Goal: Transaction & Acquisition: Book appointment/travel/reservation

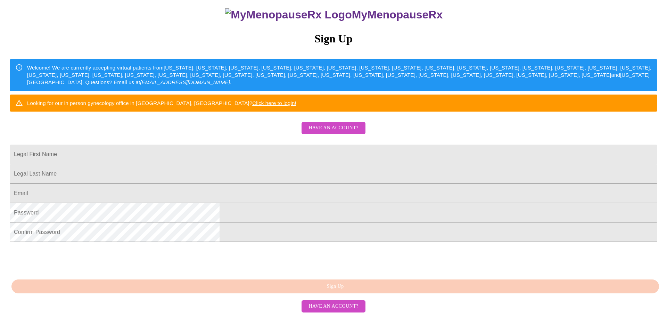
scroll to position [116, 0]
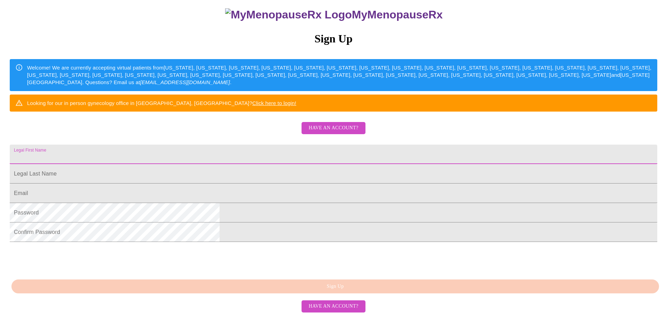
click at [285, 144] on input "Legal First Name" at bounding box center [333, 153] width 647 height 19
type input "Melody"
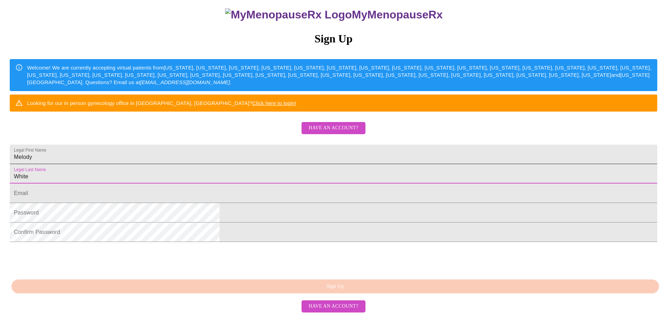
type input "White"
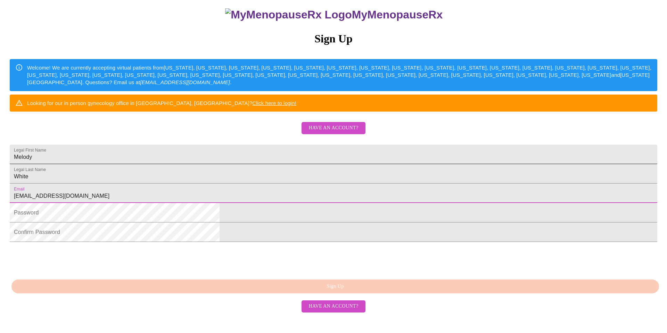
type input "[EMAIL_ADDRESS][DOMAIN_NAME]"
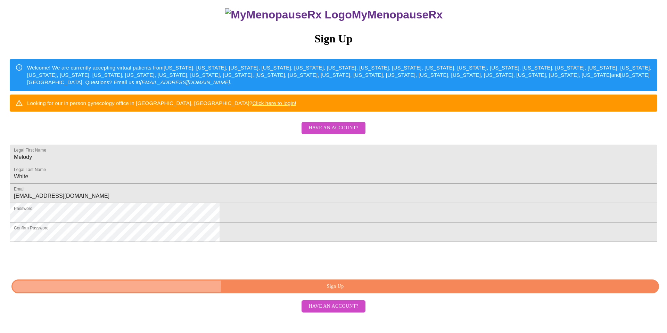
click at [307, 291] on span "Sign Up" at bounding box center [334, 286] width 631 height 9
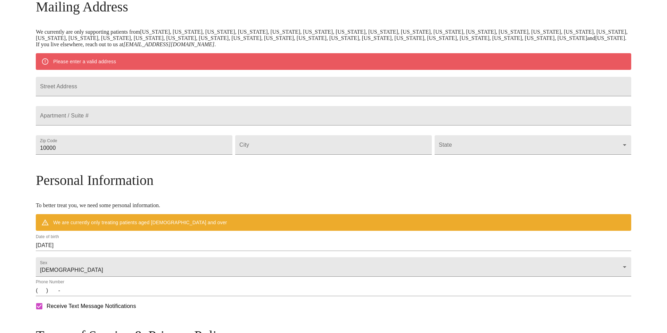
scroll to position [89, 0]
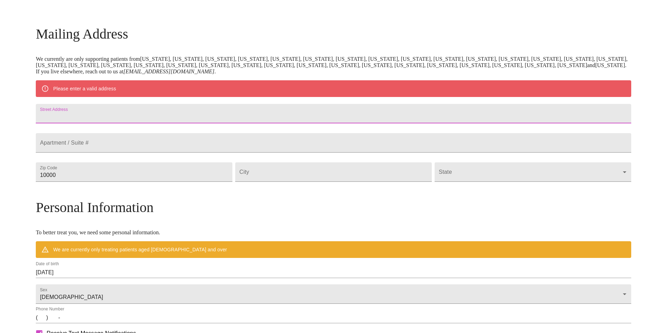
click at [206, 113] on input "Street Address" at bounding box center [333, 113] width 595 height 19
type input "2038 Marengo St"
type input "70115"
type input "New Orleans"
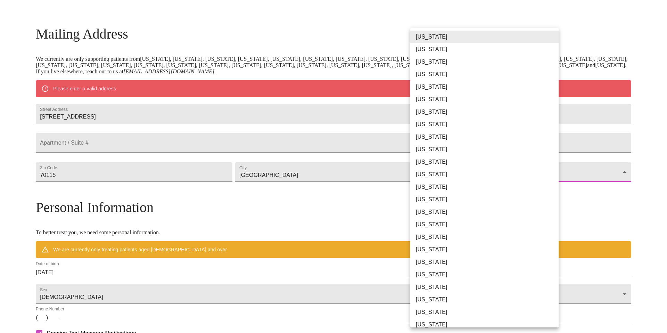
click at [435, 197] on body "MyMenopauseRx Welcome to MyMenopauseRx Since it's your first time here, you'll …" at bounding box center [333, 184] width 661 height 541
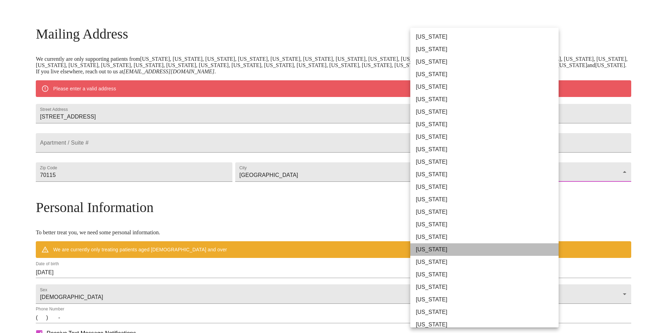
click at [429, 250] on li "Louisiana" at bounding box center [484, 249] width 148 height 13
type input "Louisiana"
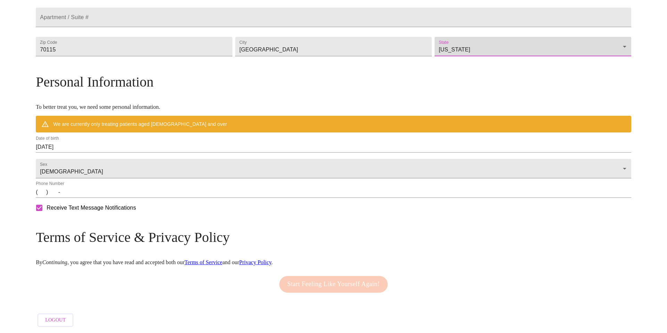
scroll to position [214, 0]
click at [125, 144] on input "09/21/2025" at bounding box center [333, 146] width 595 height 11
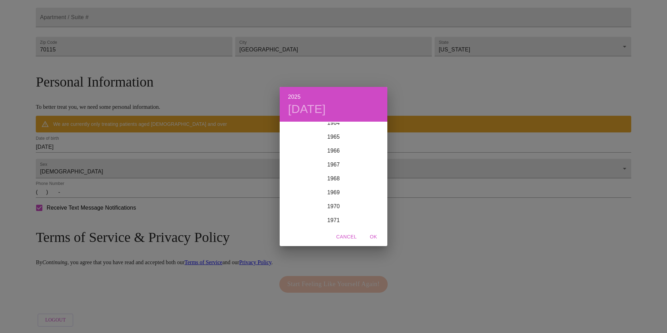
scroll to position [909, 0]
click at [334, 134] on div "1965" at bounding box center [334, 138] width 108 height 14
click at [369, 213] on div "Dec" at bounding box center [369, 214] width 36 height 26
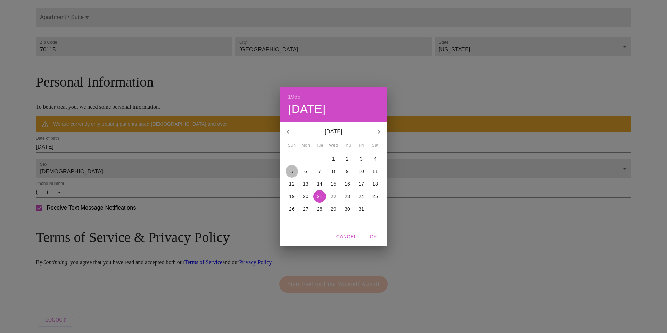
click at [293, 171] on span "5" at bounding box center [291, 171] width 13 height 7
click at [376, 238] on span "OK" at bounding box center [373, 236] width 17 height 9
type input "12/05/1965"
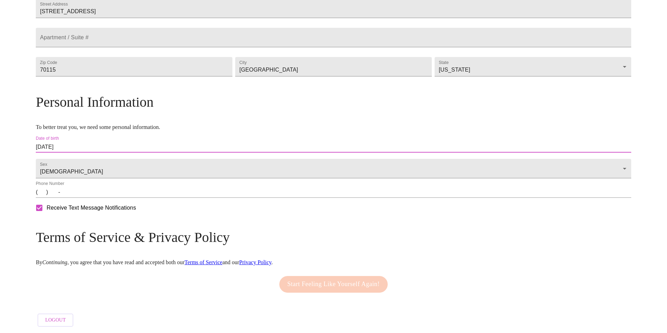
scroll to position [194, 0]
click at [204, 187] on div "Phone Number (   )    -" at bounding box center [333, 189] width 595 height 17
click at [205, 191] on input "(   )    -" at bounding box center [333, 191] width 595 height 11
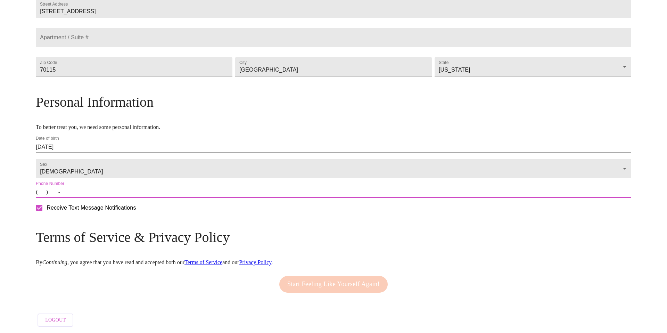
click at [112, 194] on input "(   )    -" at bounding box center [333, 191] width 595 height 11
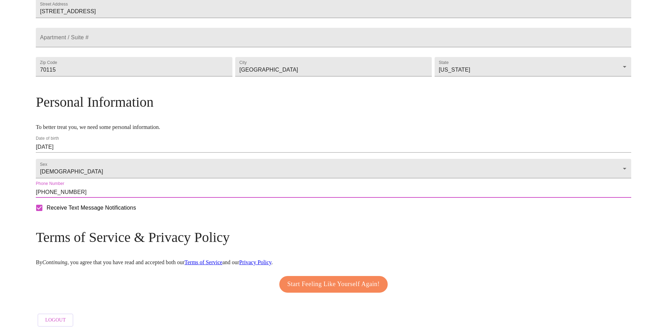
type input "(214) 529-5746"
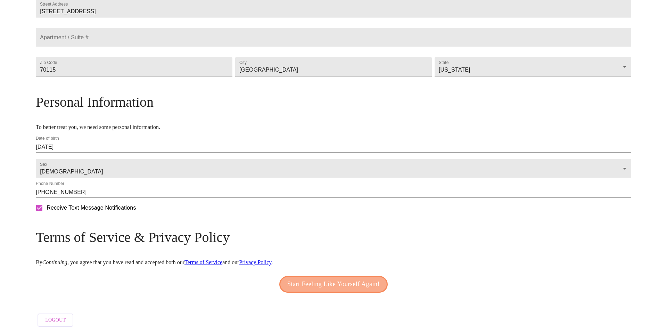
click at [346, 279] on span "Start Feeling Like Yourself Again!" at bounding box center [333, 284] width 92 height 11
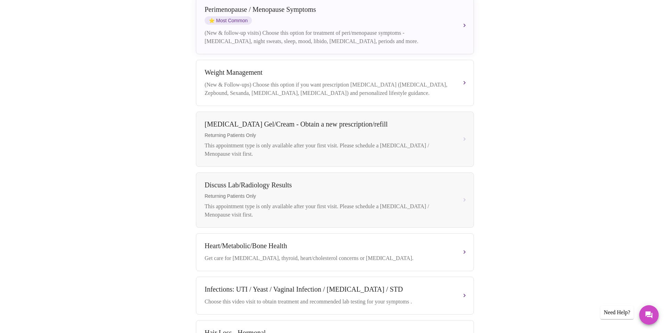
scroll to position [129, 0]
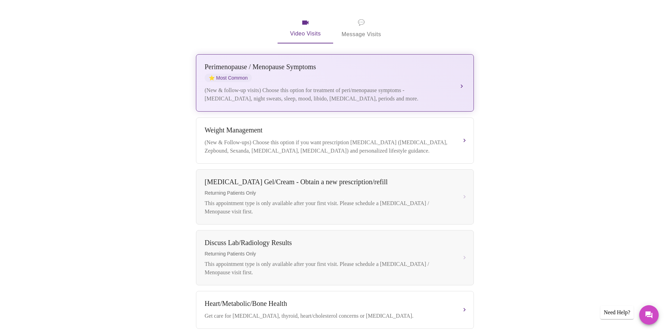
click at [343, 86] on div "(New & follow-up visits) Choose this option for treatment of peri/menopause sym…" at bounding box center [328, 94] width 247 height 17
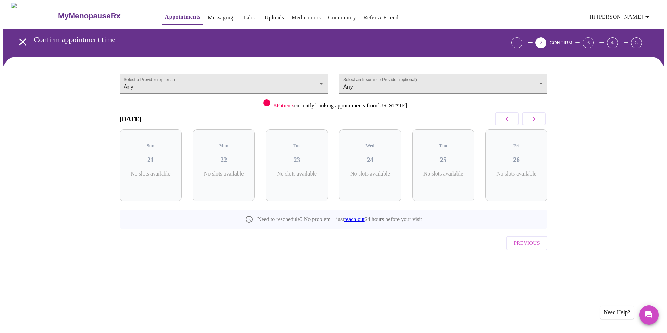
scroll to position [0, 0]
click at [381, 171] on p "3 Slots Left ( 10 Total)" at bounding box center [372, 178] width 25 height 14
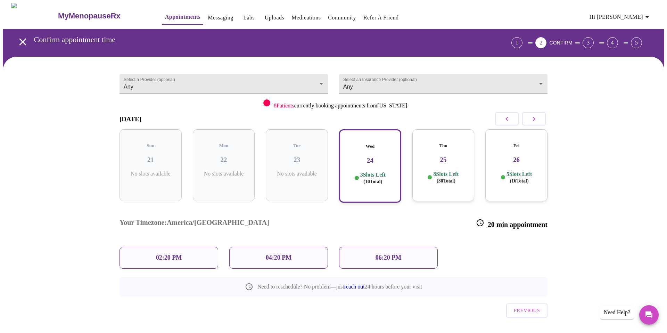
click at [168, 254] on p "02:20 PM" at bounding box center [169, 257] width 26 height 7
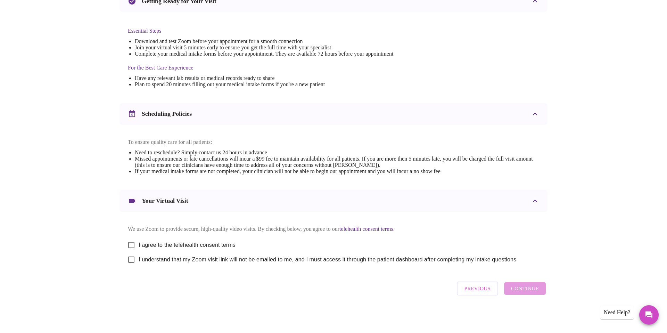
scroll to position [171, 0]
click at [131, 242] on input "I agree to the telehealth consent terms" at bounding box center [131, 245] width 15 height 15
checkbox input "true"
click at [130, 258] on input "I understand that my Zoom visit link will not be emailed to me, and I must acce…" at bounding box center [131, 259] width 15 height 15
checkbox input "true"
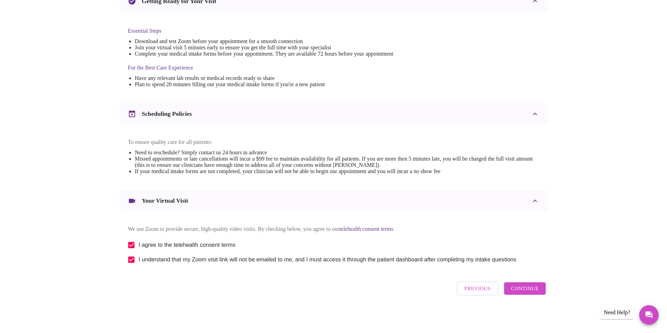
click at [536, 290] on span "Continue" at bounding box center [525, 288] width 28 height 9
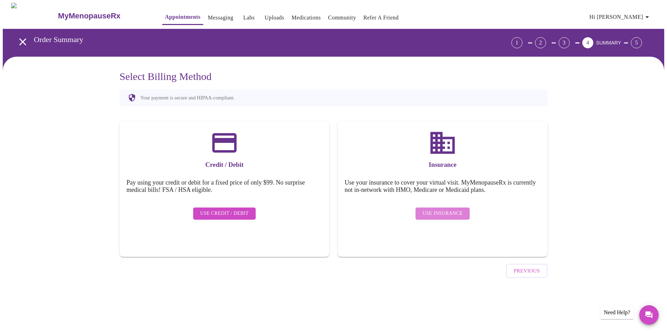
click at [452, 209] on span "Use Insurance" at bounding box center [442, 213] width 40 height 9
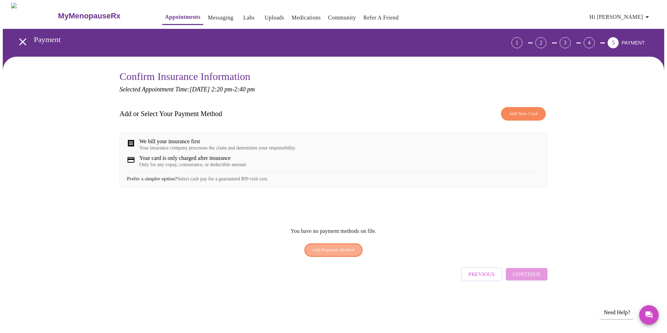
click at [335, 254] on span "Add Payment Method" at bounding box center [333, 250] width 42 height 8
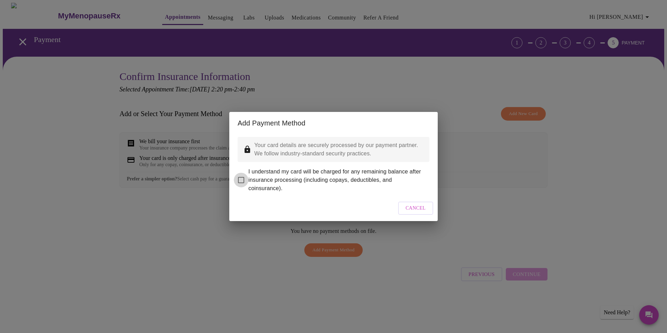
click at [239, 175] on input "I understand my card will be charged for any remaining balance after insurance …" at bounding box center [241, 180] width 15 height 15
checkbox input "true"
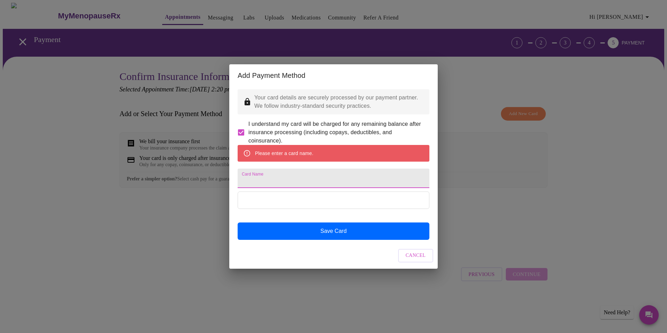
click at [262, 177] on input "Card Name" at bounding box center [334, 177] width 192 height 19
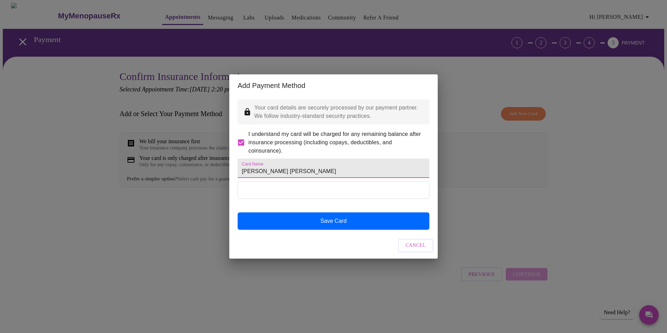
type input "Melody White Chase"
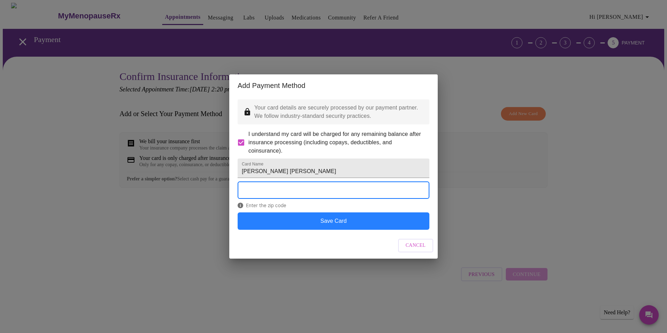
click at [331, 228] on button "Save Card" at bounding box center [334, 220] width 192 height 17
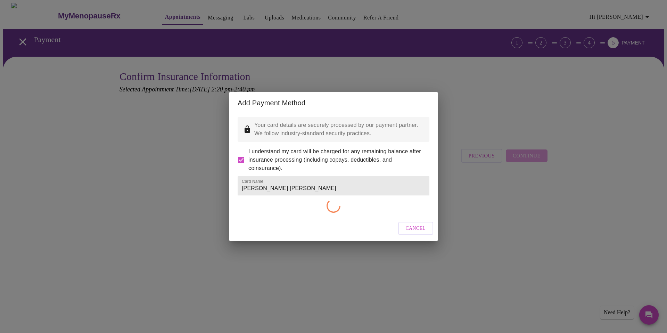
checkbox input "false"
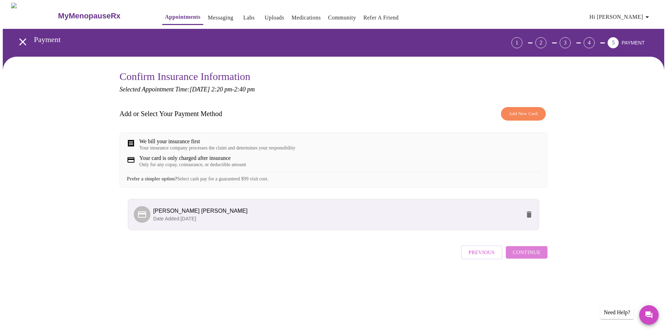
click at [534, 257] on span "Continue" at bounding box center [527, 252] width 28 height 9
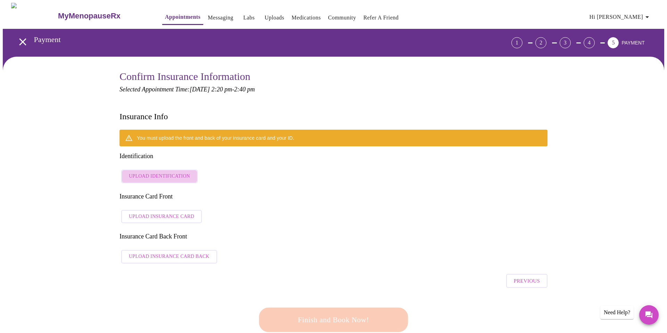
click at [166, 172] on span "Upload Identification" at bounding box center [159, 176] width 61 height 9
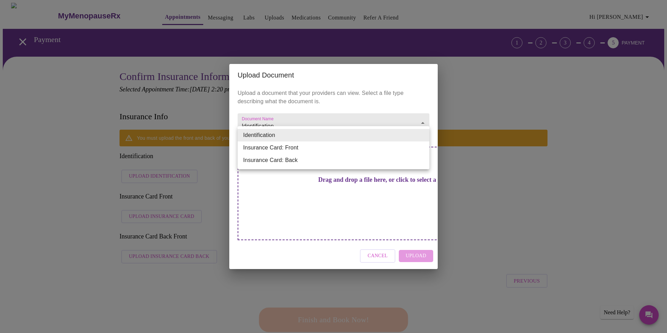
click at [373, 243] on div at bounding box center [333, 166] width 667 height 333
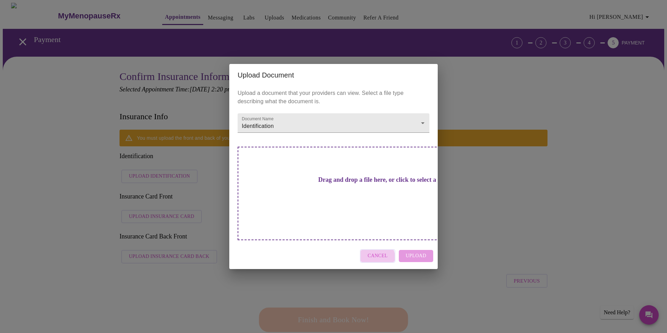
click at [373, 251] on span "Cancel" at bounding box center [377, 255] width 20 height 9
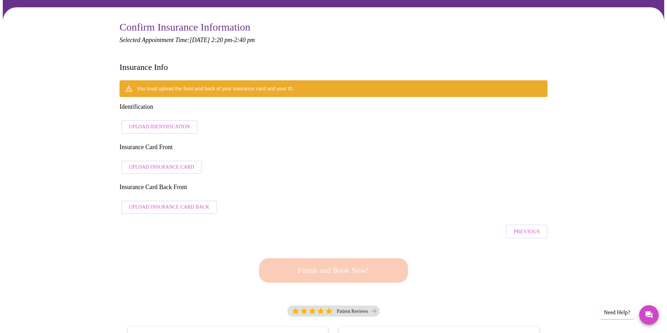
scroll to position [54, 0]
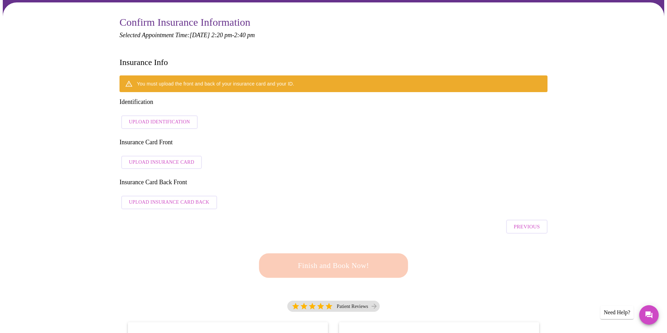
click at [170, 118] on span "Upload Identification" at bounding box center [159, 122] width 61 height 9
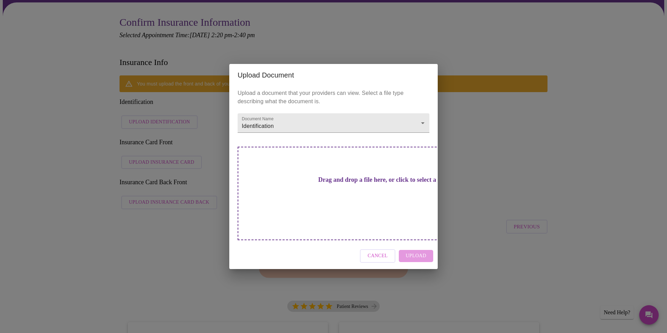
click at [414, 243] on div "Cancel Upload" at bounding box center [333, 256] width 208 height 26
click at [349, 183] on h3 "Drag and drop a file here, or click to select a file" at bounding box center [382, 179] width 192 height 7
click at [339, 183] on h3 "Drag and drop a file here, or click to select a file" at bounding box center [382, 179] width 192 height 7
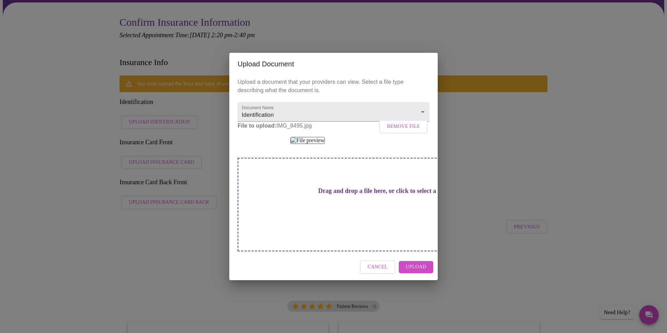
click at [413, 271] on span "Upload" at bounding box center [416, 267] width 20 height 9
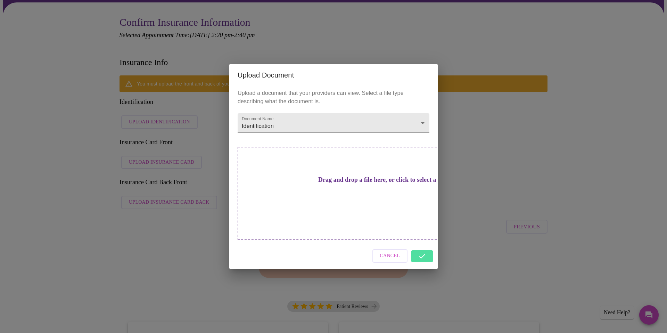
click at [424, 247] on div "Cancel" at bounding box center [333, 256] width 208 height 26
click at [423, 247] on div "Cancel" at bounding box center [333, 256] width 208 height 26
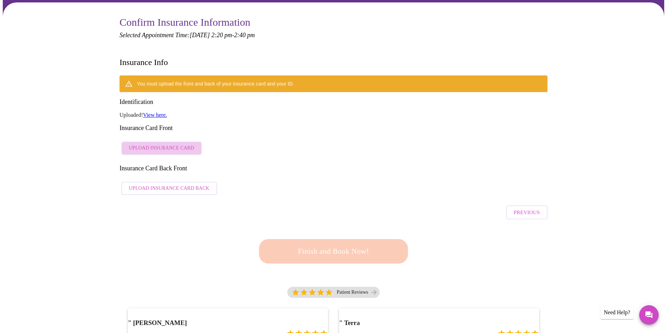
click at [163, 144] on span "Upload Insurance Card" at bounding box center [161, 148] width 65 height 9
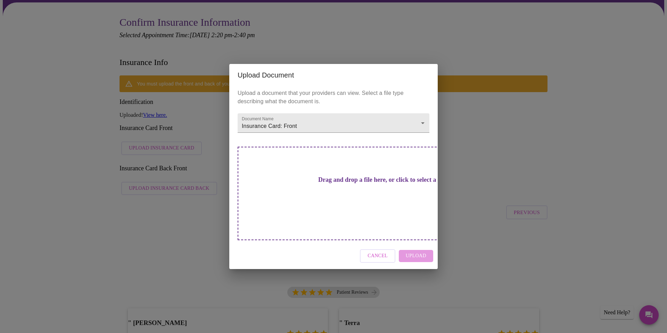
click at [340, 183] on h3 "Drag and drop a file here, or click to select a file" at bounding box center [382, 179] width 192 height 7
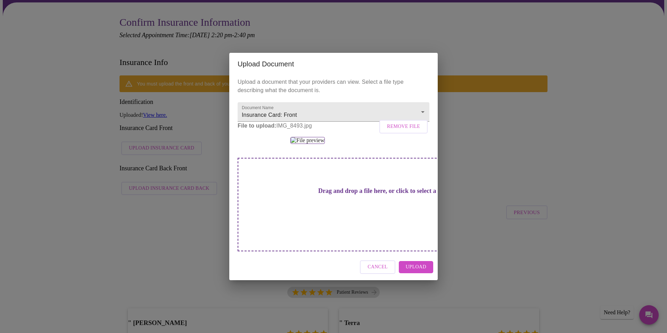
click at [407, 271] on span "Upload" at bounding box center [416, 267] width 20 height 9
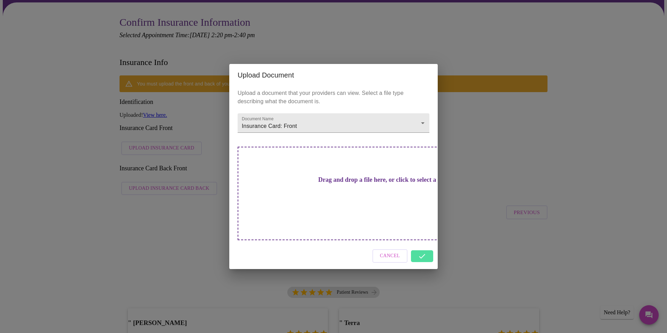
click at [424, 244] on div "Cancel" at bounding box center [333, 256] width 208 height 26
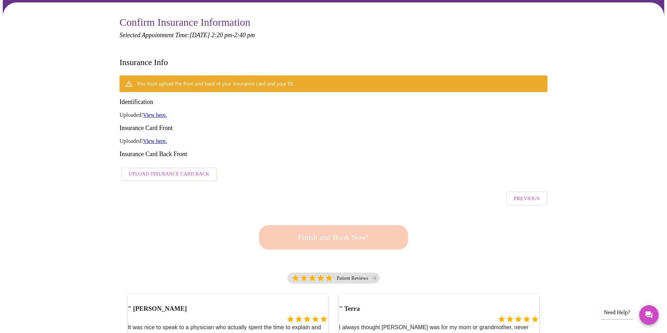
click at [161, 138] on link "View here." at bounding box center [155, 141] width 24 height 6
click at [181, 170] on span "Upload Insurance Card Back" at bounding box center [169, 174] width 81 height 9
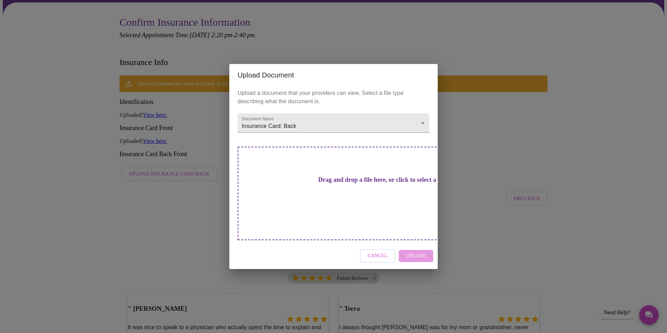
click at [334, 183] on h3 "Drag and drop a file here, or click to select a file" at bounding box center [382, 179] width 192 height 7
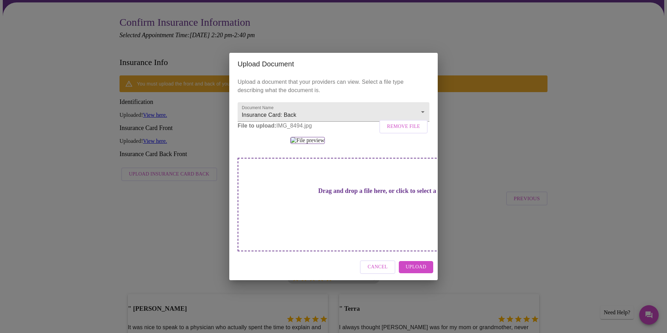
click at [413, 271] on span "Upload" at bounding box center [416, 267] width 20 height 9
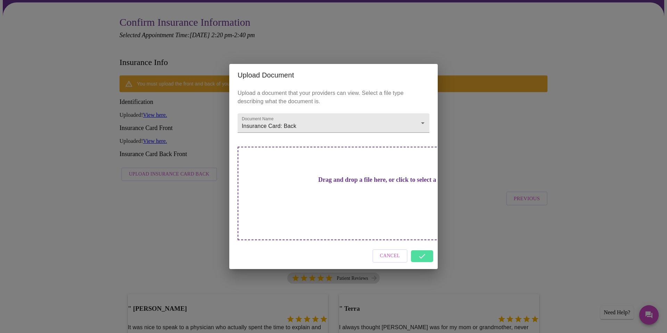
click at [423, 244] on div "Cancel" at bounding box center [333, 256] width 208 height 26
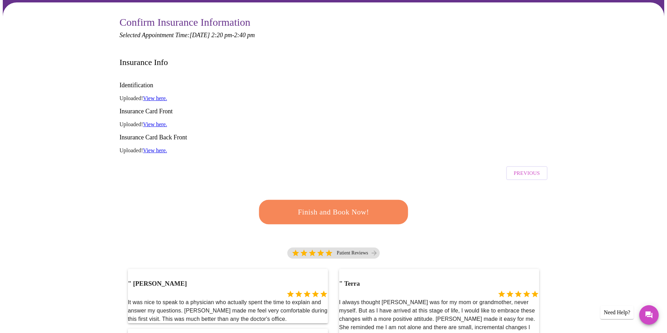
click at [166, 147] on link "View here." at bounding box center [155, 150] width 24 height 6
click at [359, 206] on span "Finish and Book Now!" at bounding box center [333, 212] width 128 height 13
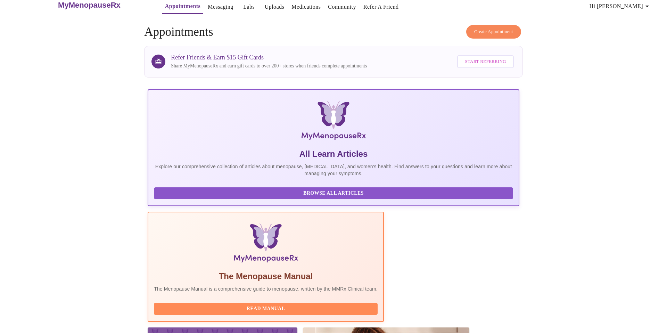
scroll to position [5, 0]
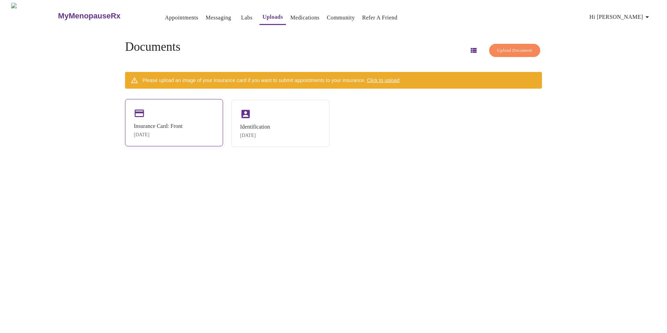
click at [167, 128] on div "Insurance Card: Front" at bounding box center [158, 126] width 49 height 6
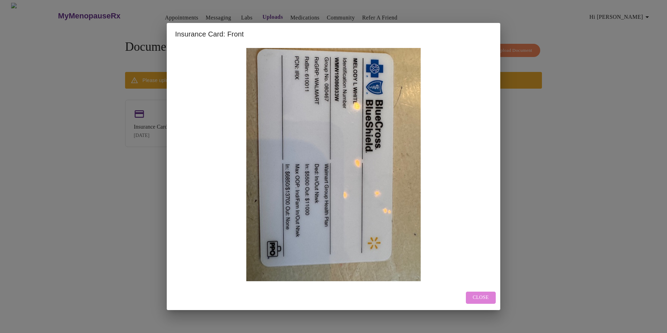
click at [476, 297] on span "Close" at bounding box center [481, 297] width 16 height 9
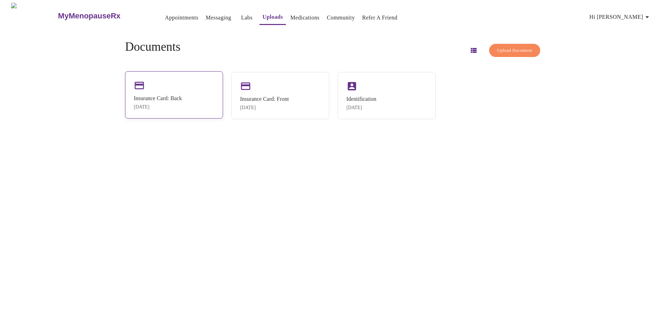
click at [182, 103] on div "Insurance Card: Back [DATE]" at bounding box center [158, 102] width 48 height 15
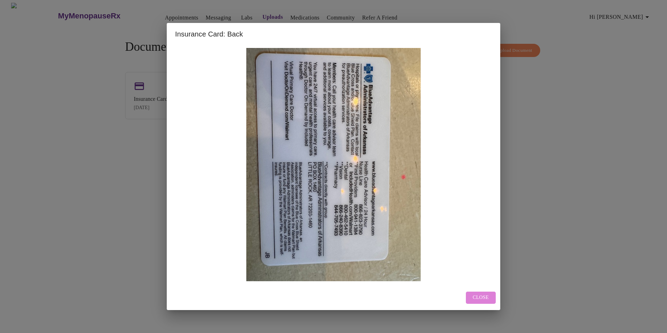
click at [484, 301] on button "Close" at bounding box center [481, 297] width 30 height 12
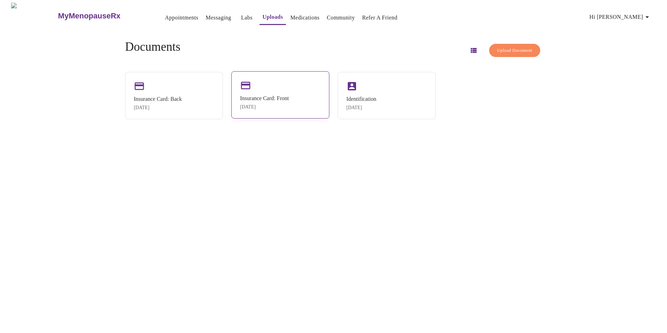
click at [271, 108] on div "Sep 21, 2025" at bounding box center [264, 107] width 49 height 6
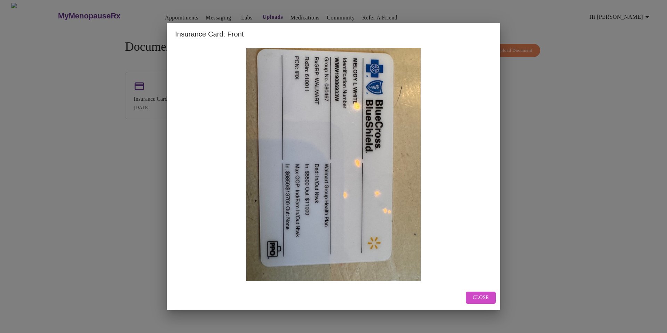
click at [478, 296] on span "Close" at bounding box center [481, 297] width 16 height 9
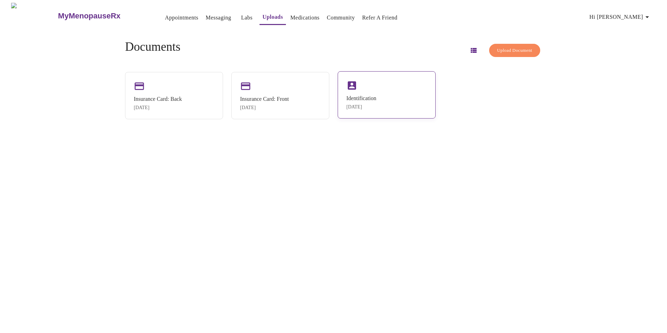
click at [358, 95] on div "Identification" at bounding box center [361, 98] width 30 height 6
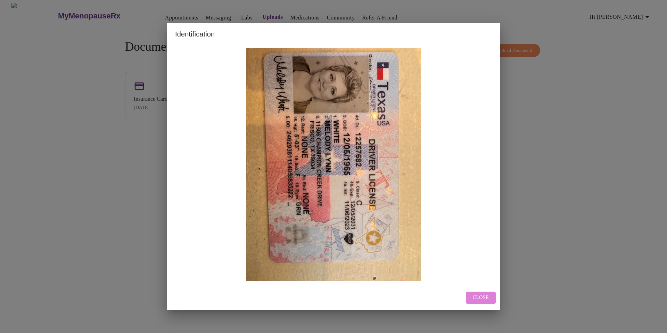
click at [481, 295] on span "Close" at bounding box center [481, 297] width 16 height 9
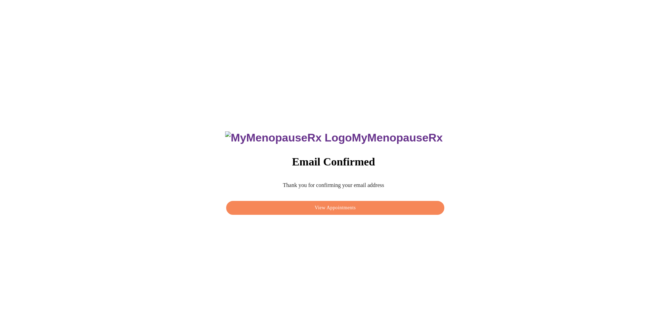
click at [343, 204] on span "View Appointments" at bounding box center [335, 208] width 202 height 9
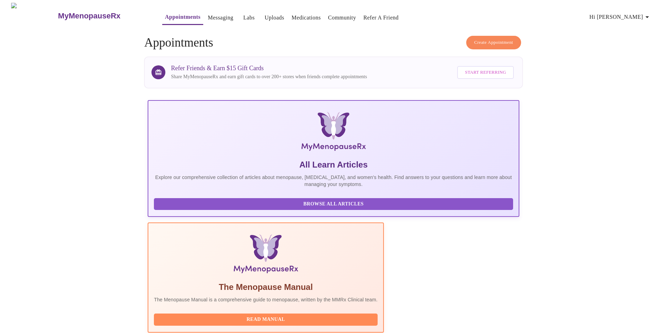
click at [208, 17] on link "Messaging" at bounding box center [220, 18] width 25 height 10
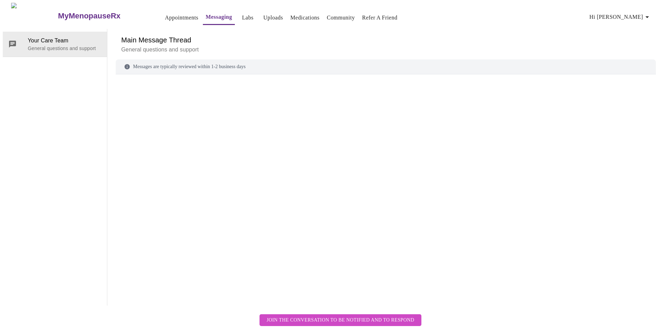
scroll to position [26, 0]
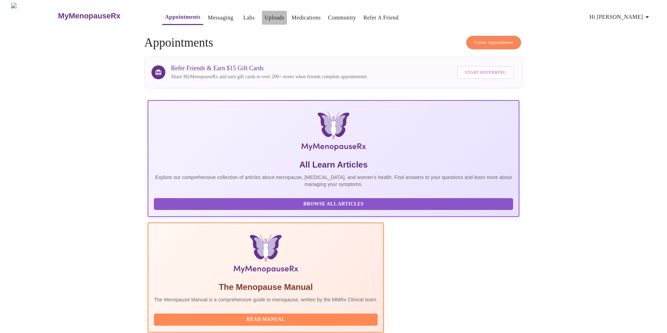
click at [265, 14] on link "Uploads" at bounding box center [275, 18] width 20 height 10
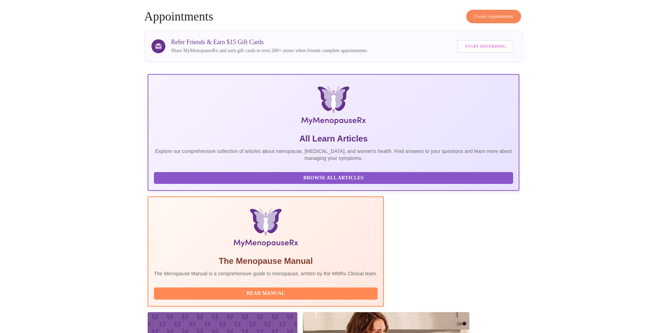
scroll to position [48, 0]
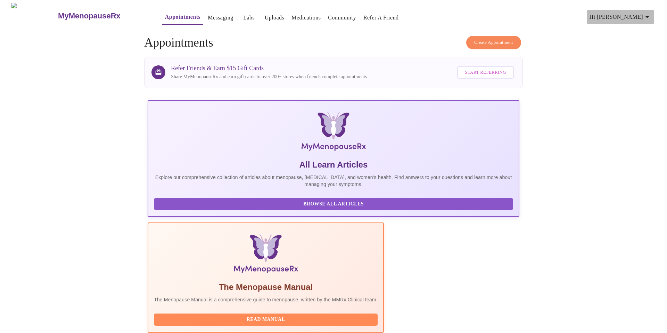
click at [649, 16] on icon "button" at bounding box center [646, 17] width 3 height 2
click at [582, 45] on div at bounding box center [333, 166] width 667 height 333
click at [498, 39] on span "Create Appointment" at bounding box center [493, 43] width 39 height 8
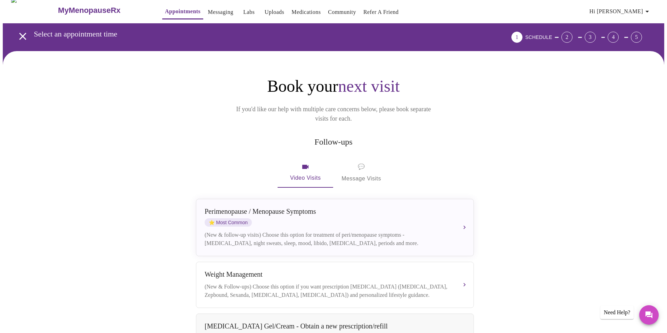
scroll to position [9, 0]
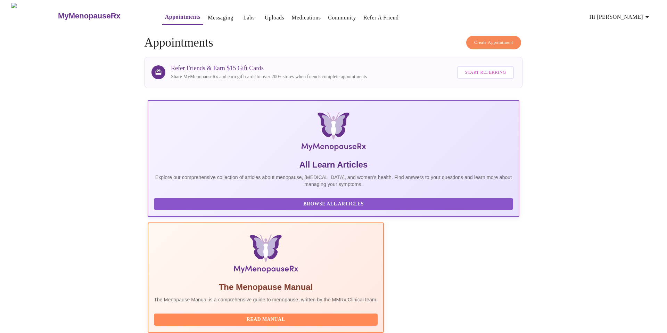
click at [243, 13] on link "Labs" at bounding box center [248, 18] width 11 height 10
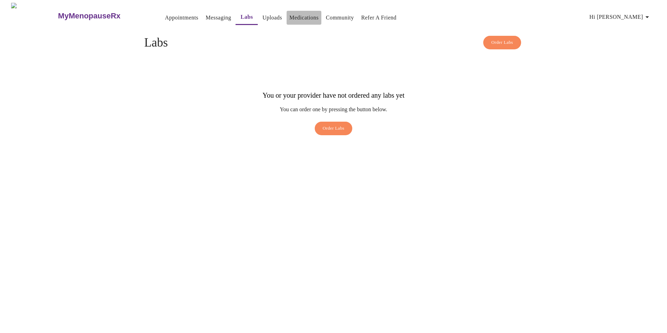
click at [290, 15] on link "Medications" at bounding box center [303, 18] width 29 height 10
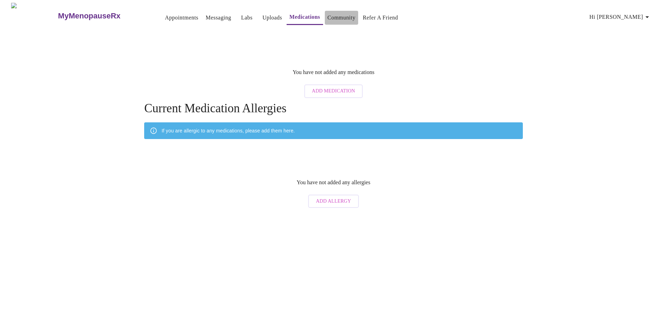
click at [327, 15] on link "Community" at bounding box center [341, 18] width 28 height 10
